Goal: Book appointment/travel/reservation

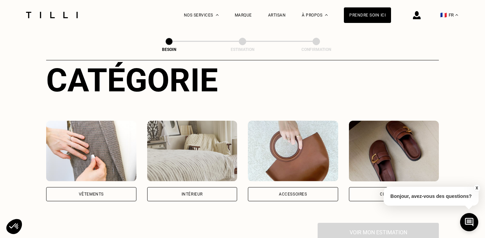
scroll to position [72, 0]
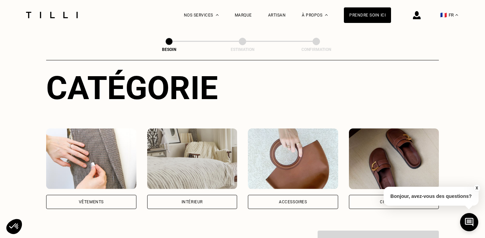
click at [106, 196] on div "Vêtements" at bounding box center [91, 202] width 90 height 14
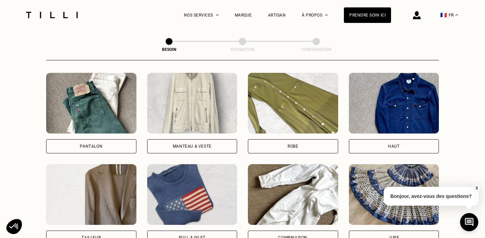
scroll to position [284, 0]
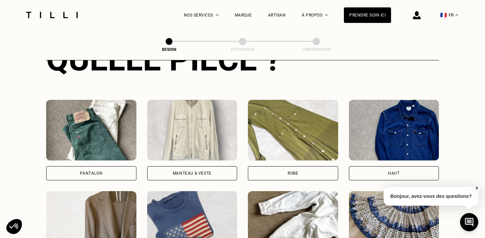
click at [191, 171] on div "Manteau & Veste" at bounding box center [192, 173] width 39 height 4
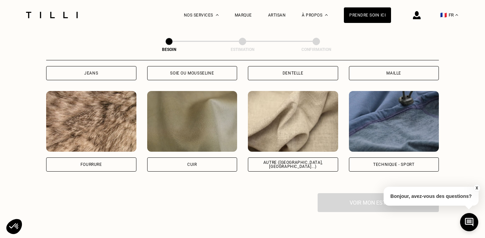
scroll to position [791, 0]
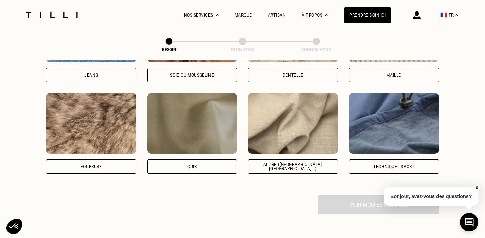
click at [304, 131] on img at bounding box center [293, 123] width 90 height 61
select select "FR"
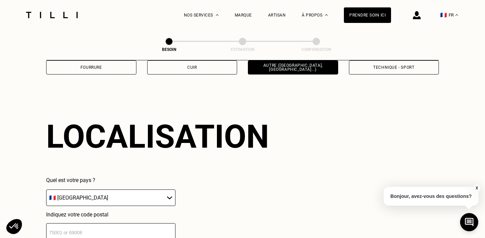
scroll to position [903, 0]
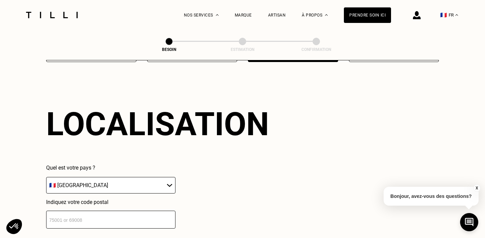
click at [129, 211] on input "number" at bounding box center [110, 220] width 129 height 18
type input "78800"
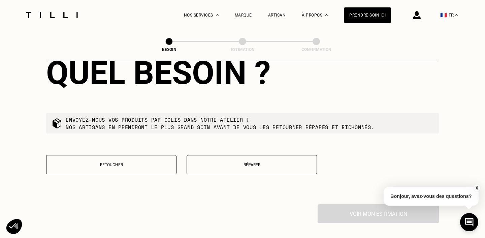
scroll to position [1122, 0]
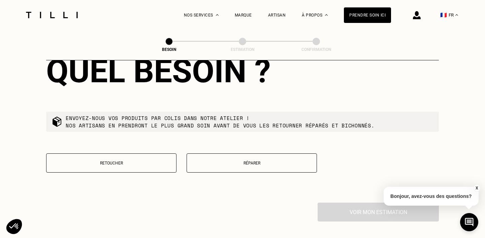
click at [205, 161] on p "Réparer" at bounding box center [251, 163] width 123 height 5
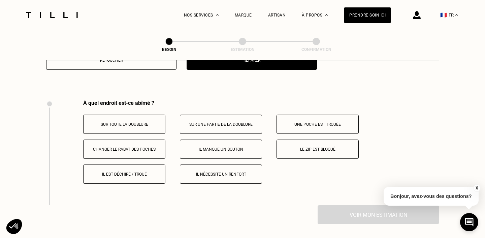
scroll to position [1241, 0]
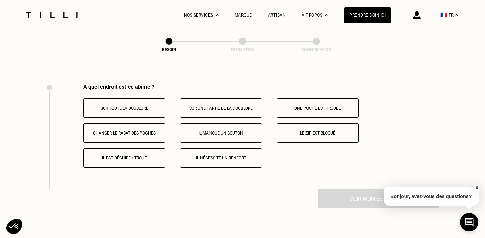
click at [210, 106] on p "Sur une partie de la doublure" at bounding box center [221, 108] width 75 height 5
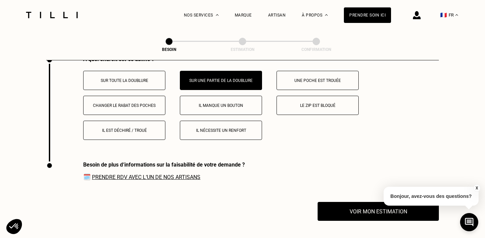
scroll to position [1268, 0]
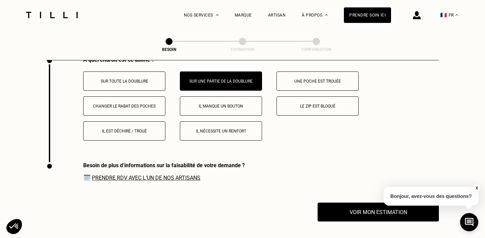
click at [150, 125] on button "Il est déchiré / troué" at bounding box center [124, 130] width 82 height 19
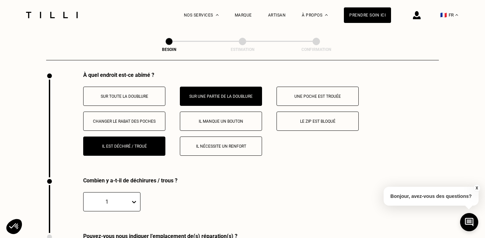
scroll to position [1251, 0]
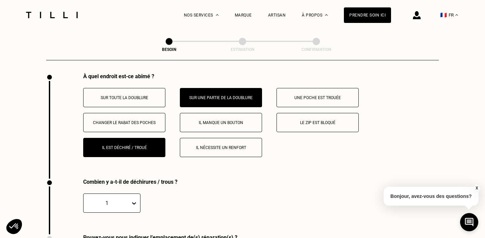
click at [141, 143] on button "Il est déchiré / troué" at bounding box center [124, 147] width 82 height 19
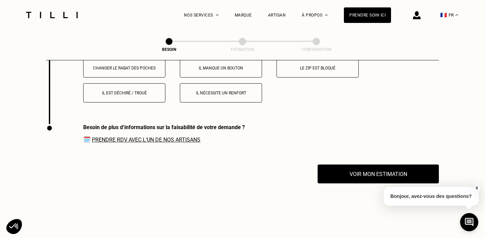
scroll to position [1311, 0]
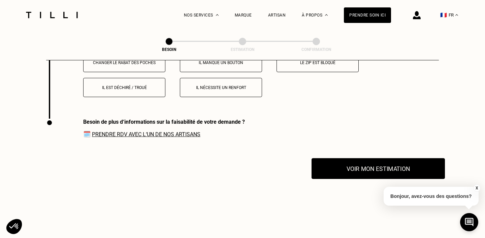
click at [335, 168] on button "Voir mon estimation" at bounding box center [378, 168] width 133 height 21
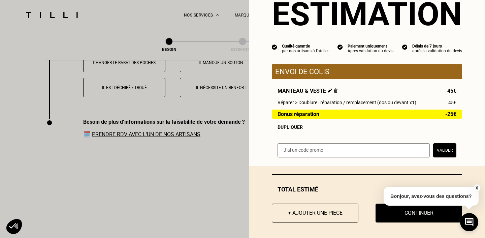
scroll to position [27, 0]
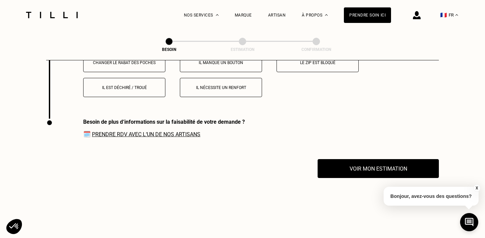
click at [116, 131] on link "Prendre RDV avec l‘un de nos artisans" at bounding box center [146, 134] width 108 height 6
